Goal: Task Accomplishment & Management: Use online tool/utility

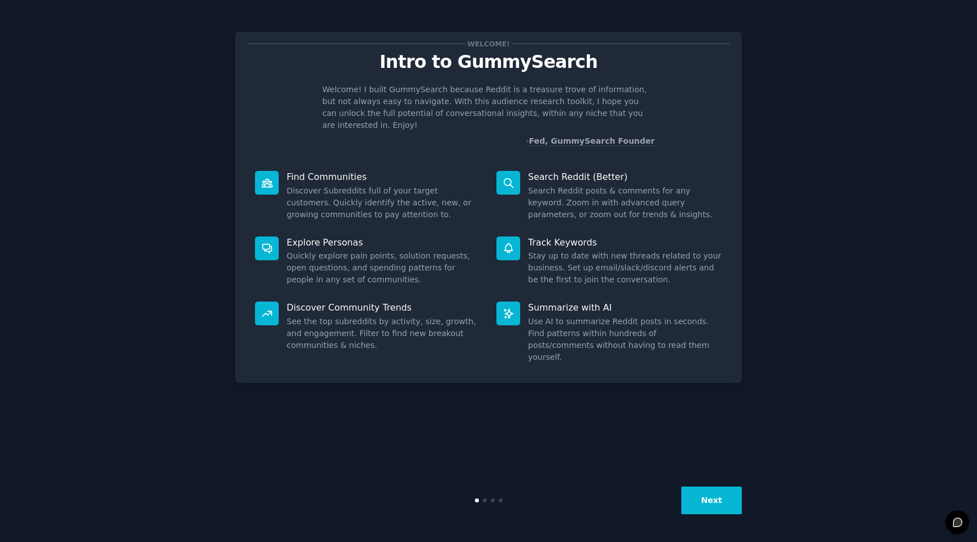
click at [716, 501] on button "Next" at bounding box center [712, 500] width 61 height 28
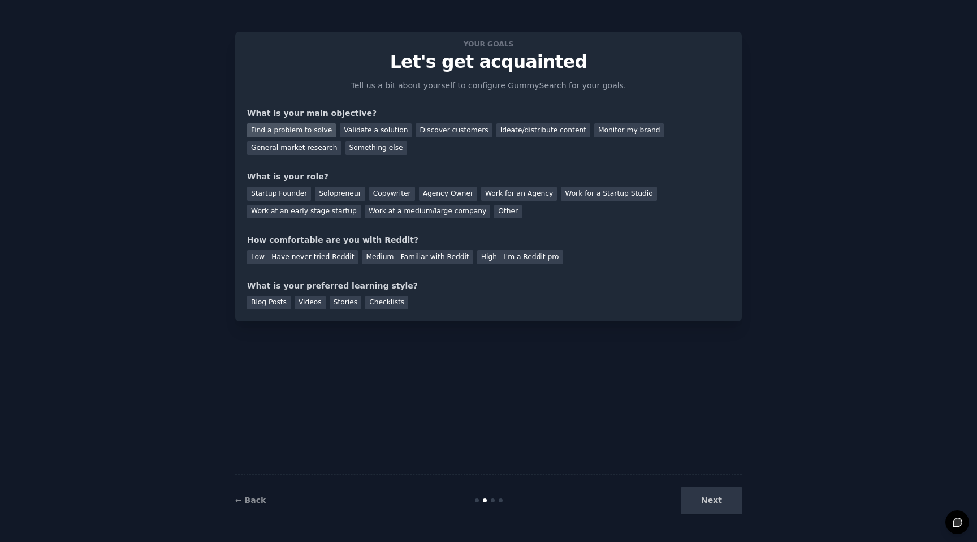
click at [315, 131] on div "Find a problem to solve" at bounding box center [291, 130] width 89 height 14
click at [363, 130] on div "Validate a solution" at bounding box center [376, 130] width 72 height 14
click at [294, 122] on div "Find a problem to solve Validate a solution Discover customers Ideate/distribut…" at bounding box center [488, 137] width 483 height 36
click at [305, 132] on div "Find a problem to solve" at bounding box center [291, 130] width 89 height 14
click at [300, 192] on div "Startup Founder" at bounding box center [279, 194] width 64 height 14
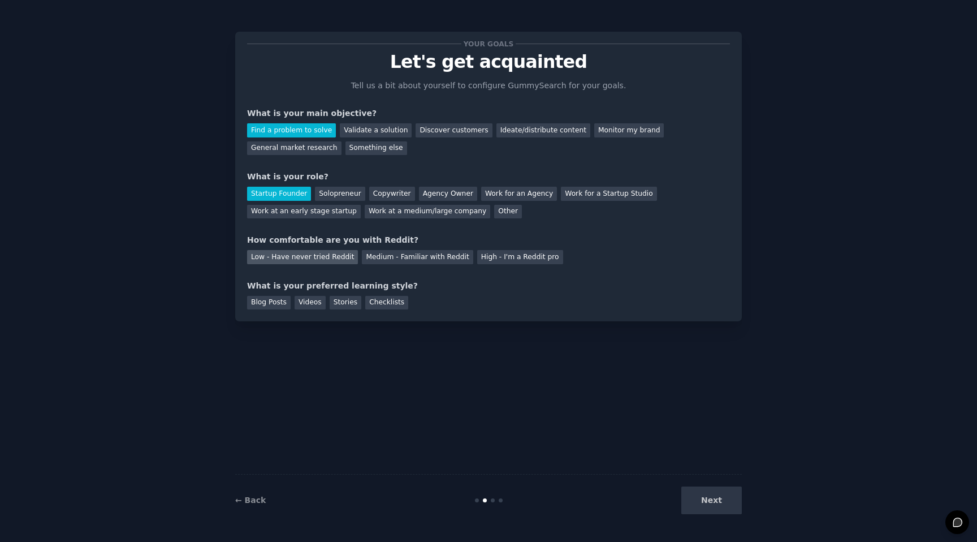
click at [339, 260] on div "Low - Have never tried Reddit" at bounding box center [302, 257] width 111 height 14
click at [408, 256] on div "Medium - Familiar with Reddit" at bounding box center [417, 257] width 111 height 14
click at [279, 303] on div "Blog Posts" at bounding box center [269, 303] width 44 height 14
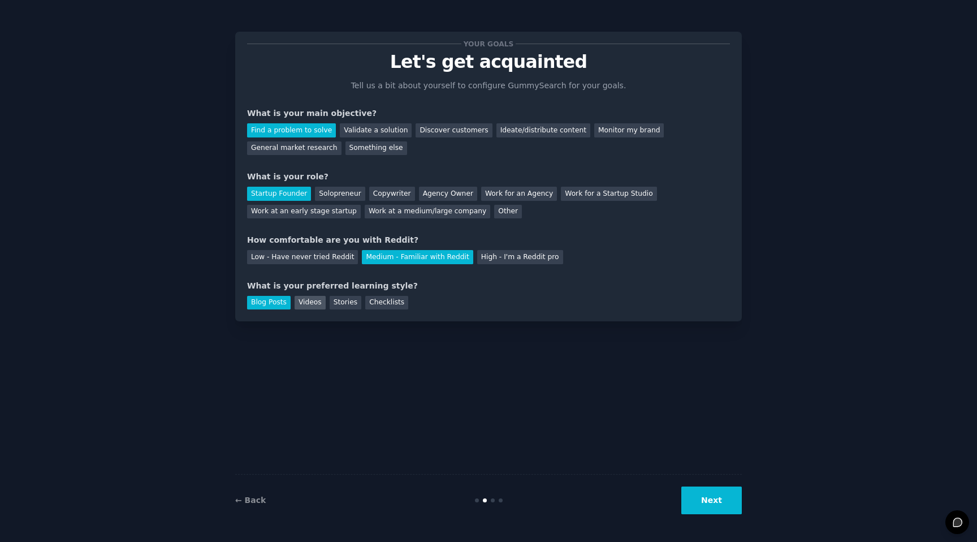
click at [301, 304] on div "Videos" at bounding box center [310, 303] width 31 height 14
click at [351, 299] on div "Stories" at bounding box center [346, 303] width 32 height 14
click at [704, 504] on button "Next" at bounding box center [712, 500] width 61 height 28
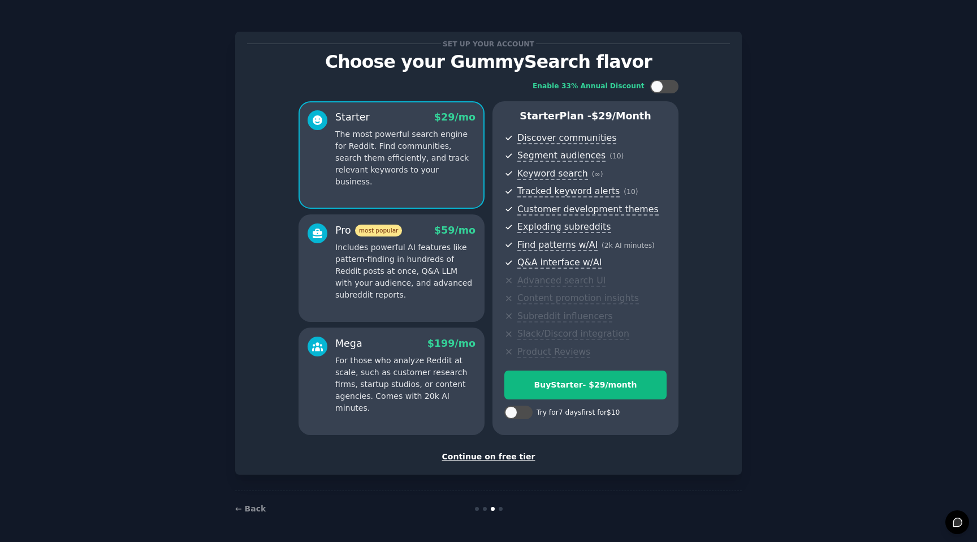
scroll to position [1, 0]
click at [439, 253] on p "Includes powerful AI features like pattern-finding in hundreds of Reddit posts …" at bounding box center [405, 270] width 140 height 59
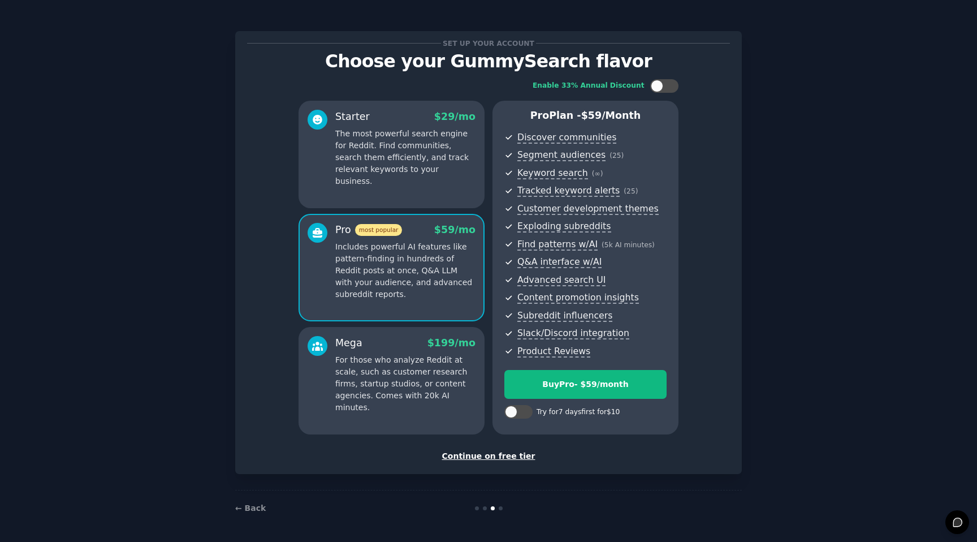
click at [437, 160] on p "The most powerful search engine for Reddit. Find communities, search them effic…" at bounding box center [405, 157] width 140 height 59
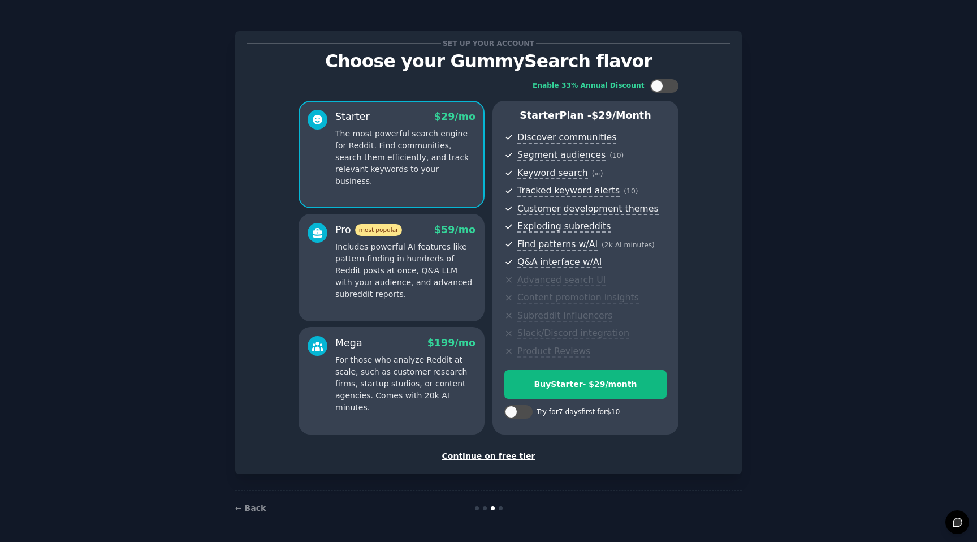
click at [433, 234] on div "Pro most popular $ 59 /mo" at bounding box center [405, 230] width 140 height 14
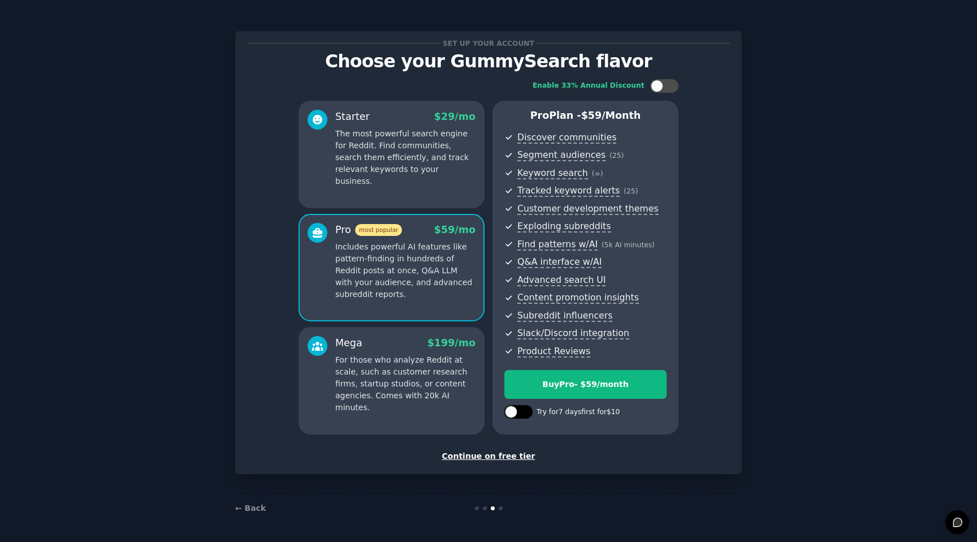
click at [522, 415] on div at bounding box center [519, 412] width 28 height 14
checkbox input "true"
click at [439, 169] on p "The most powerful search engine for Reddit. Find communities, search them effic…" at bounding box center [405, 157] width 140 height 59
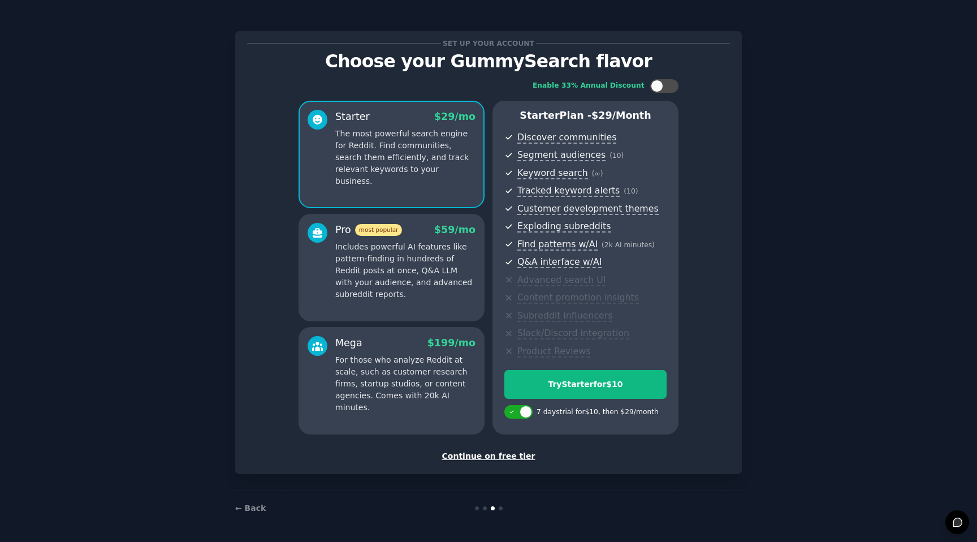
click at [450, 297] on p "Includes powerful AI features like pattern-finding in hundreds of Reddit posts …" at bounding box center [405, 270] width 140 height 59
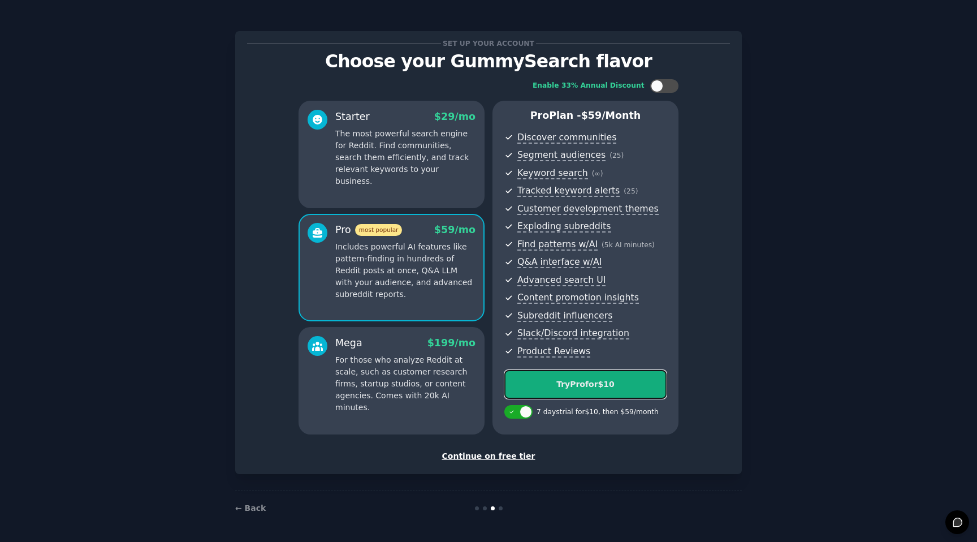
click at [584, 390] on div "Try Pro for $10" at bounding box center [585, 384] width 161 height 12
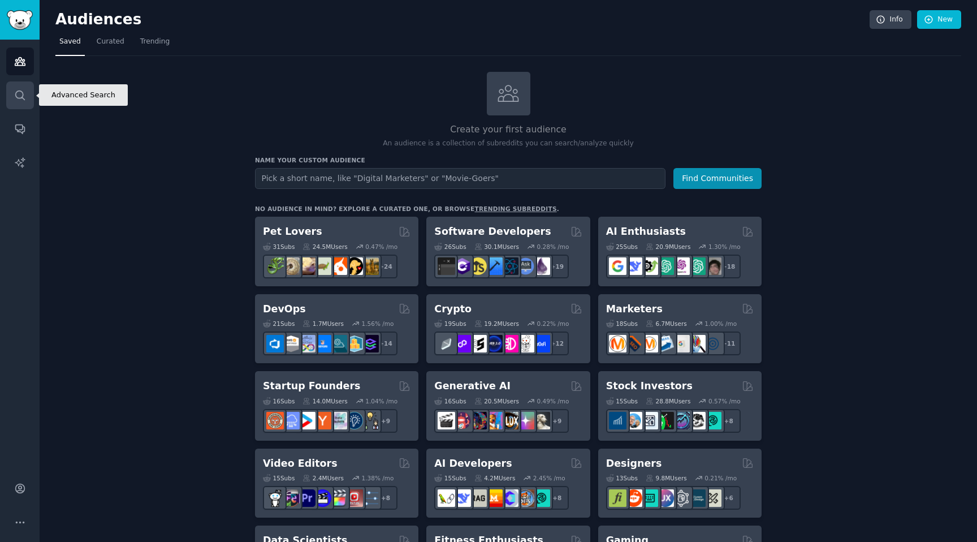
click at [26, 84] on link "Search" at bounding box center [20, 95] width 28 height 28
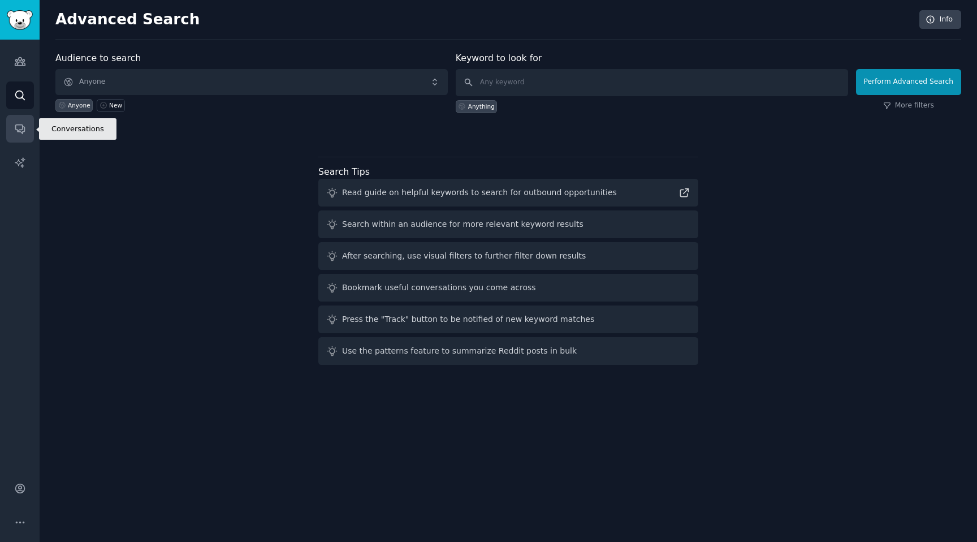
click at [25, 122] on link "Conversations" at bounding box center [20, 129] width 28 height 28
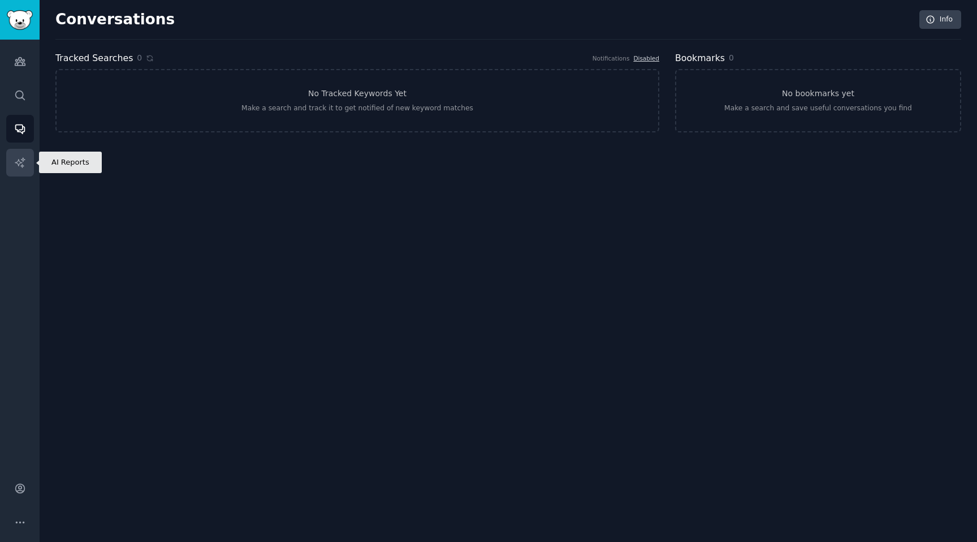
click at [25, 172] on link "AI Reports" at bounding box center [20, 163] width 28 height 28
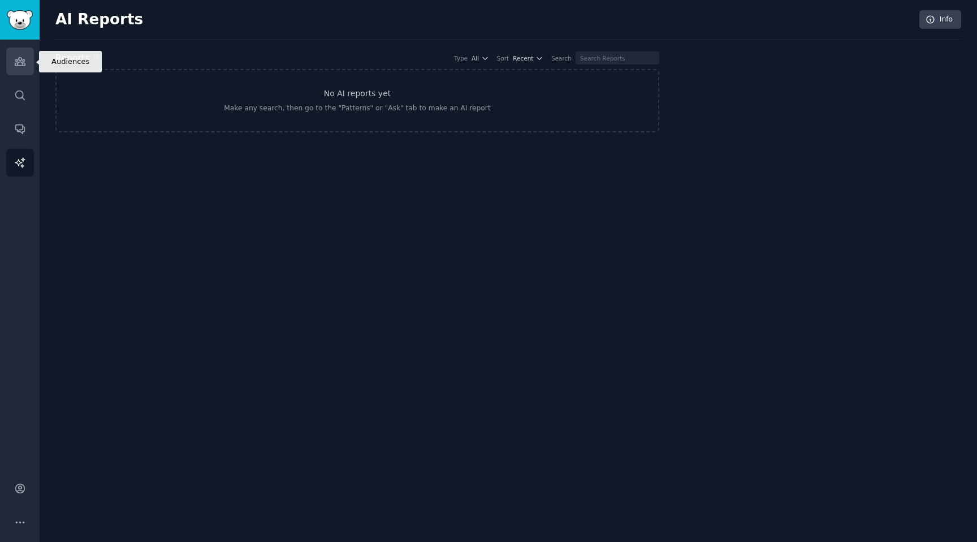
click at [20, 63] on icon "Sidebar" at bounding box center [20, 61] width 12 height 12
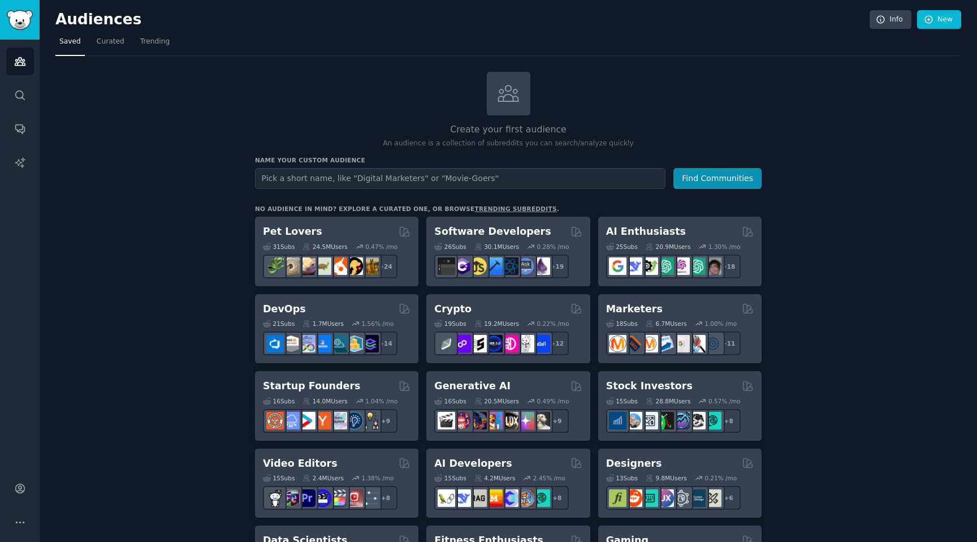
click at [391, 182] on input "text" at bounding box center [460, 178] width 411 height 21
type input "sales manager"
click at [674, 168] on button "Find Communities" at bounding box center [718, 178] width 88 height 21
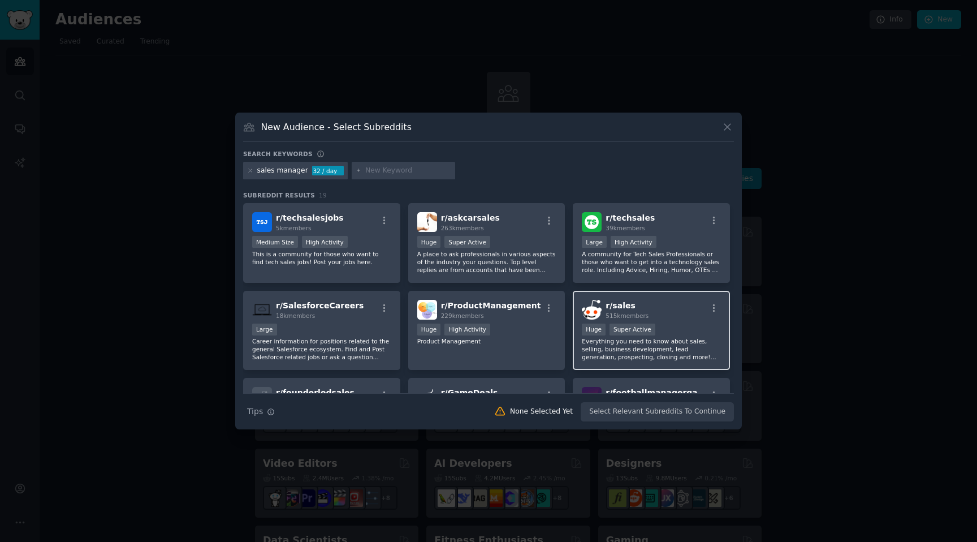
click at [641, 297] on div "r/ sales 515k members Huge Super Active Everything you need to know about sales…" at bounding box center [651, 331] width 157 height 80
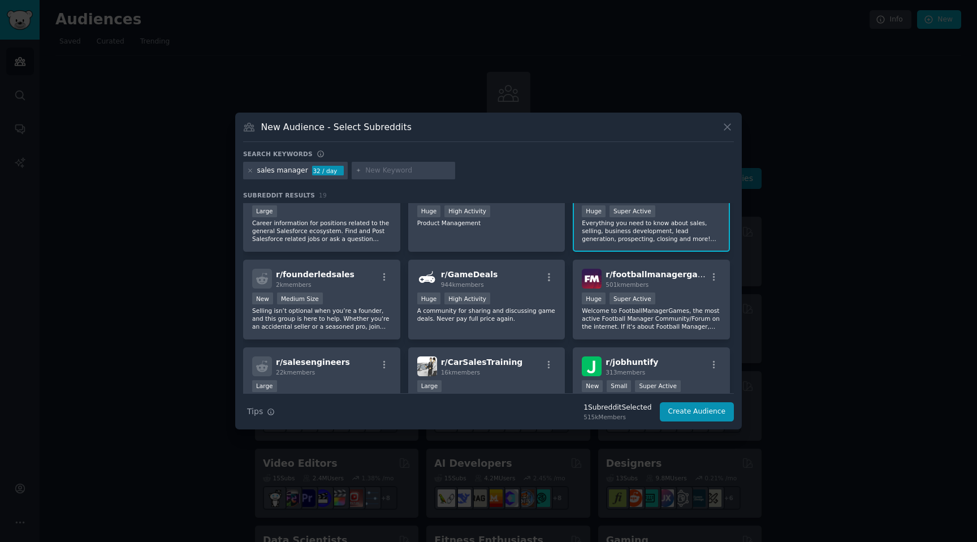
scroll to position [123, 0]
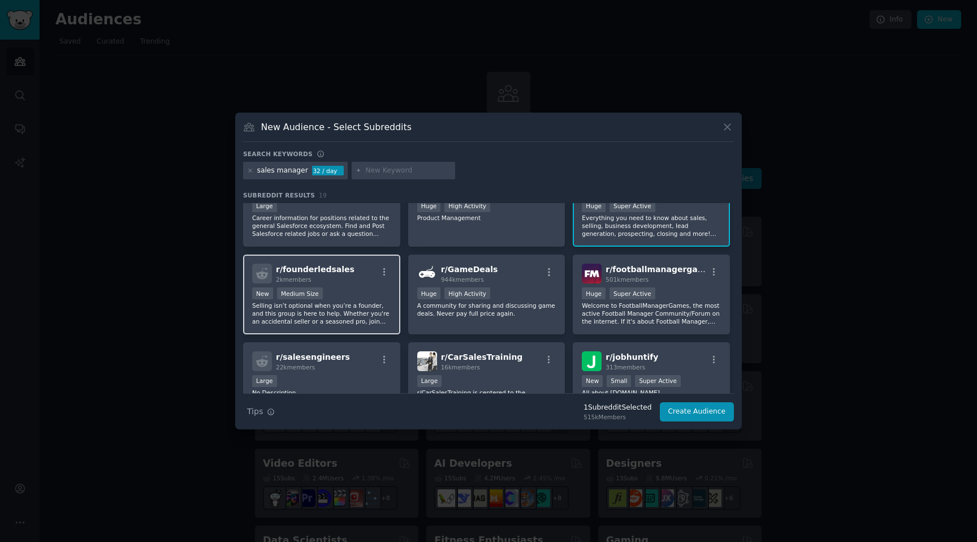
click at [364, 286] on div "r/ founderledsales 2k members New Medium Size Selling isn’t optional when you’r…" at bounding box center [321, 295] width 157 height 80
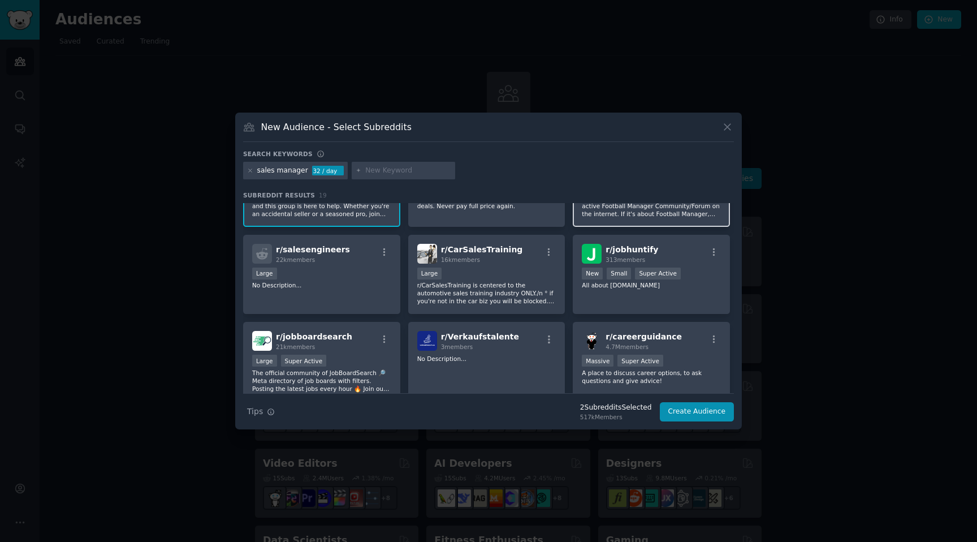
scroll to position [261, 0]
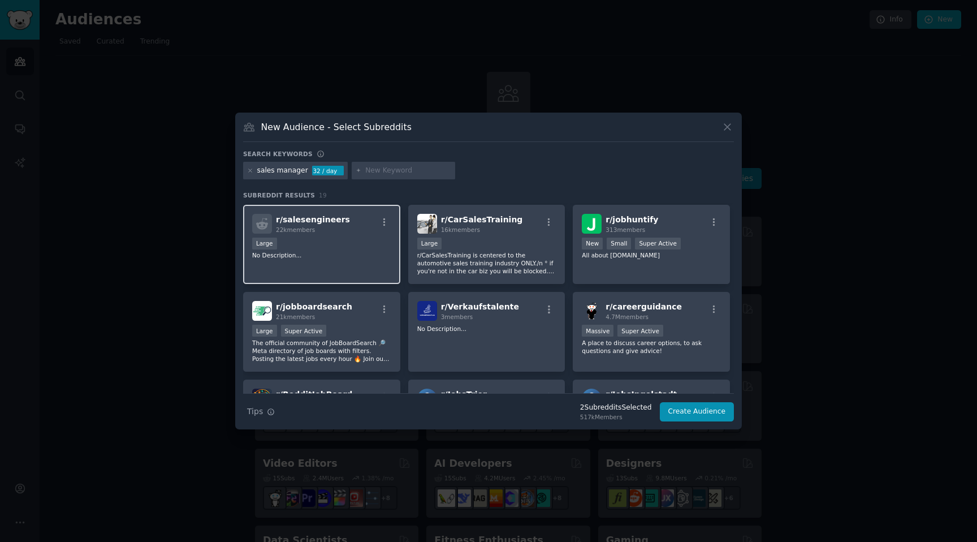
click at [330, 218] on span "r/ salesengineers" at bounding box center [313, 219] width 74 height 9
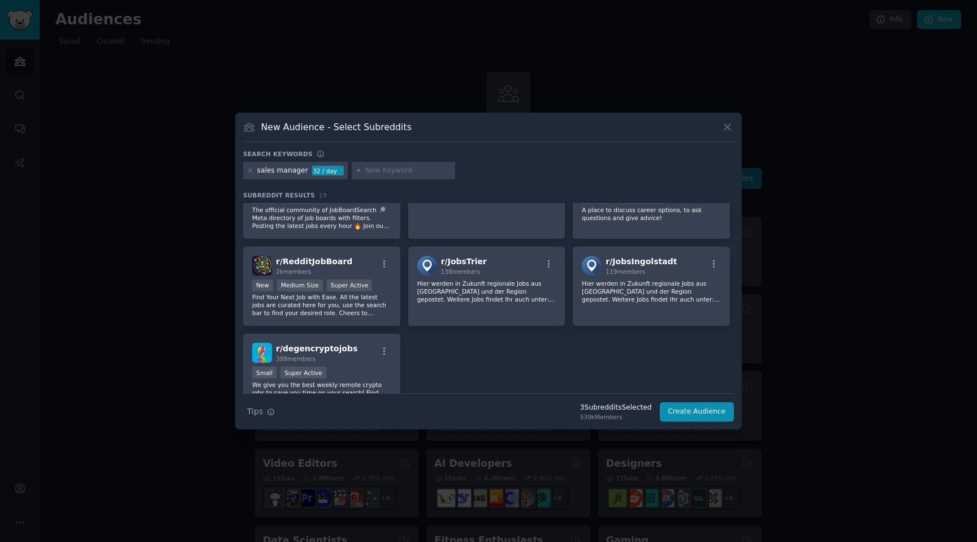
scroll to position [0, 0]
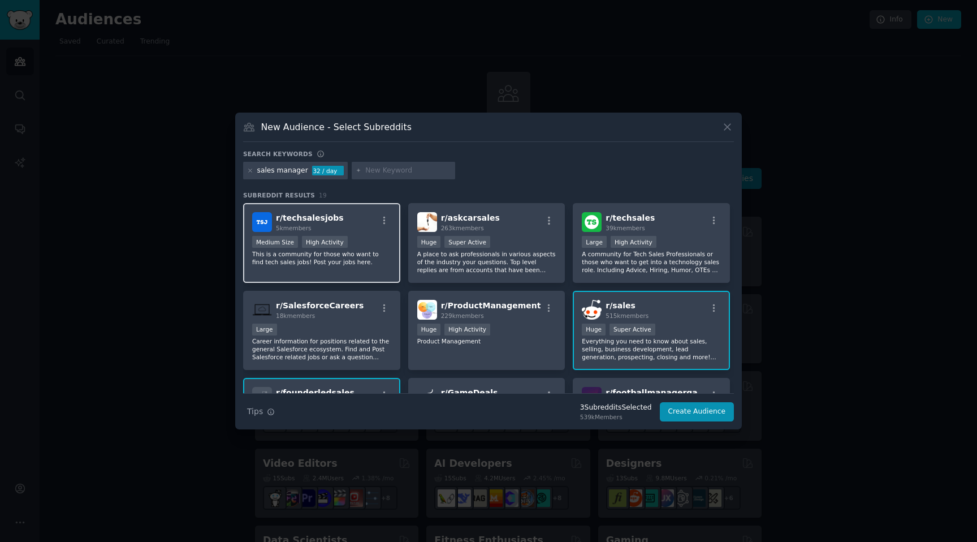
click at [346, 225] on div "r/ techsalesjobs 5k members" at bounding box center [321, 222] width 139 height 20
click at [312, 221] on span "r/ techsalesjobs" at bounding box center [310, 217] width 68 height 9
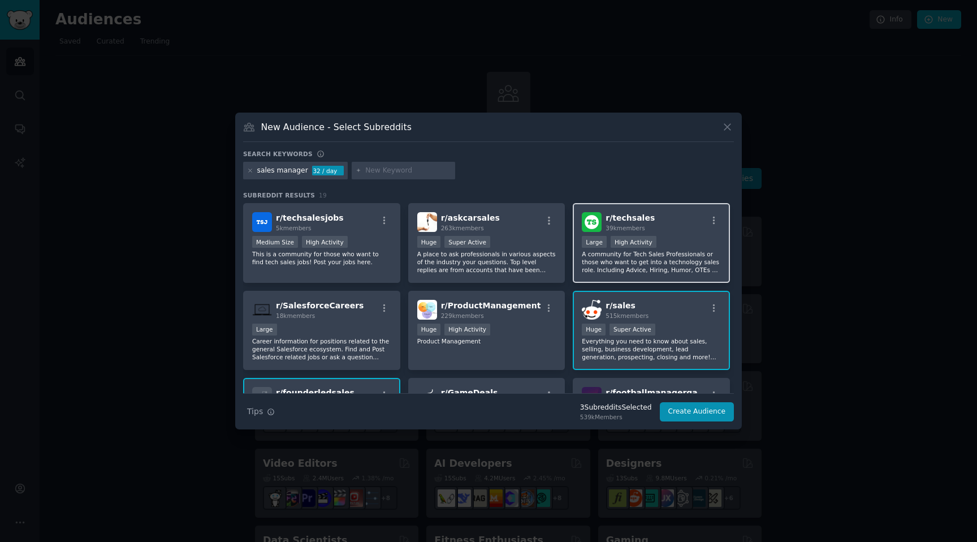
click at [679, 225] on div "r/ techsales 39k members" at bounding box center [651, 222] width 139 height 20
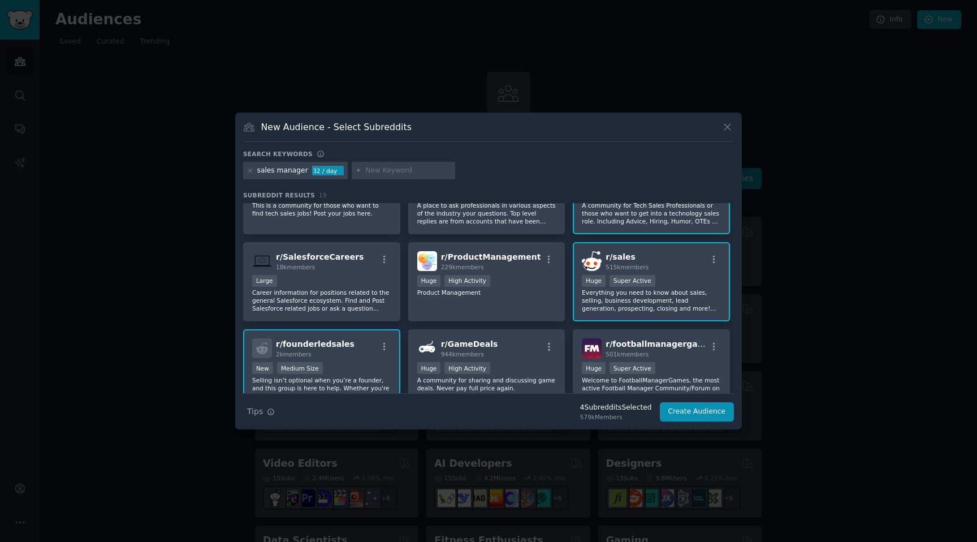
scroll to position [72, 0]
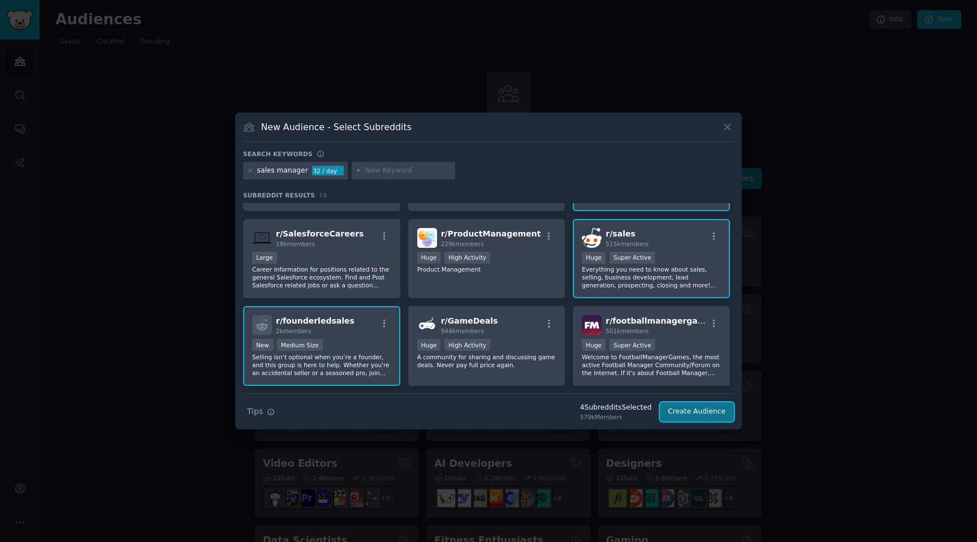
click at [695, 410] on button "Create Audience" at bounding box center [697, 411] width 75 height 19
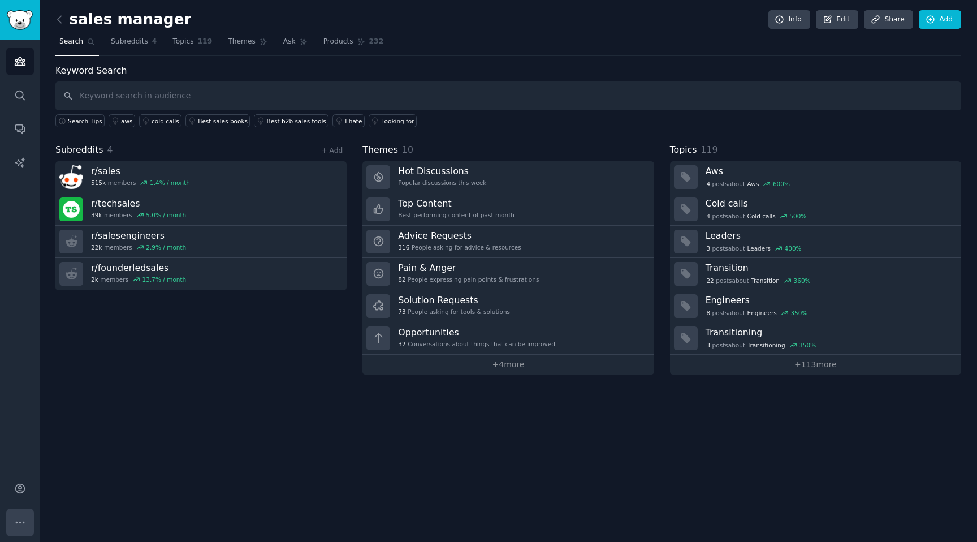
click at [12, 525] on button "More" at bounding box center [20, 522] width 28 height 28
click at [7, 492] on link "Account" at bounding box center [20, 489] width 28 height 28
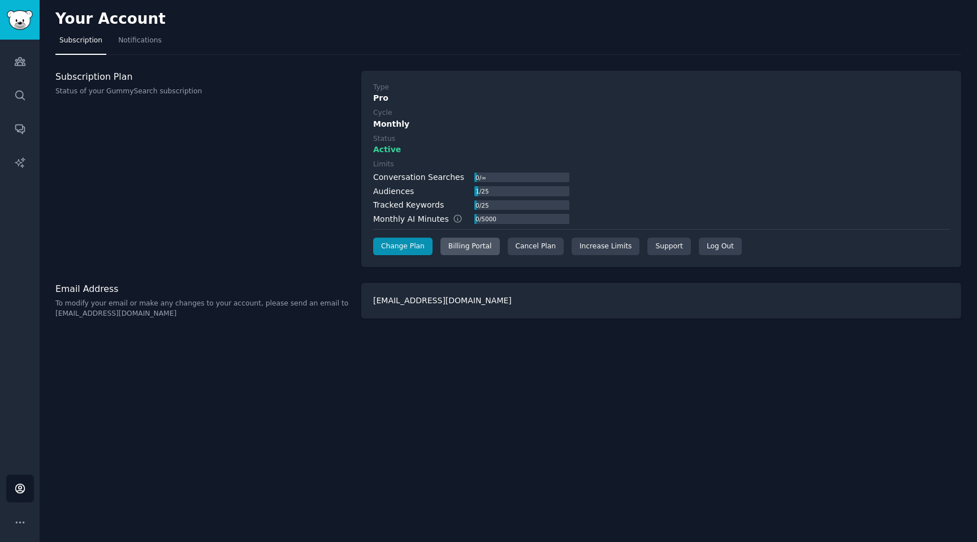
click at [480, 253] on div "Billing Portal" at bounding box center [470, 247] width 59 height 18
